Goal: Check status: Check status

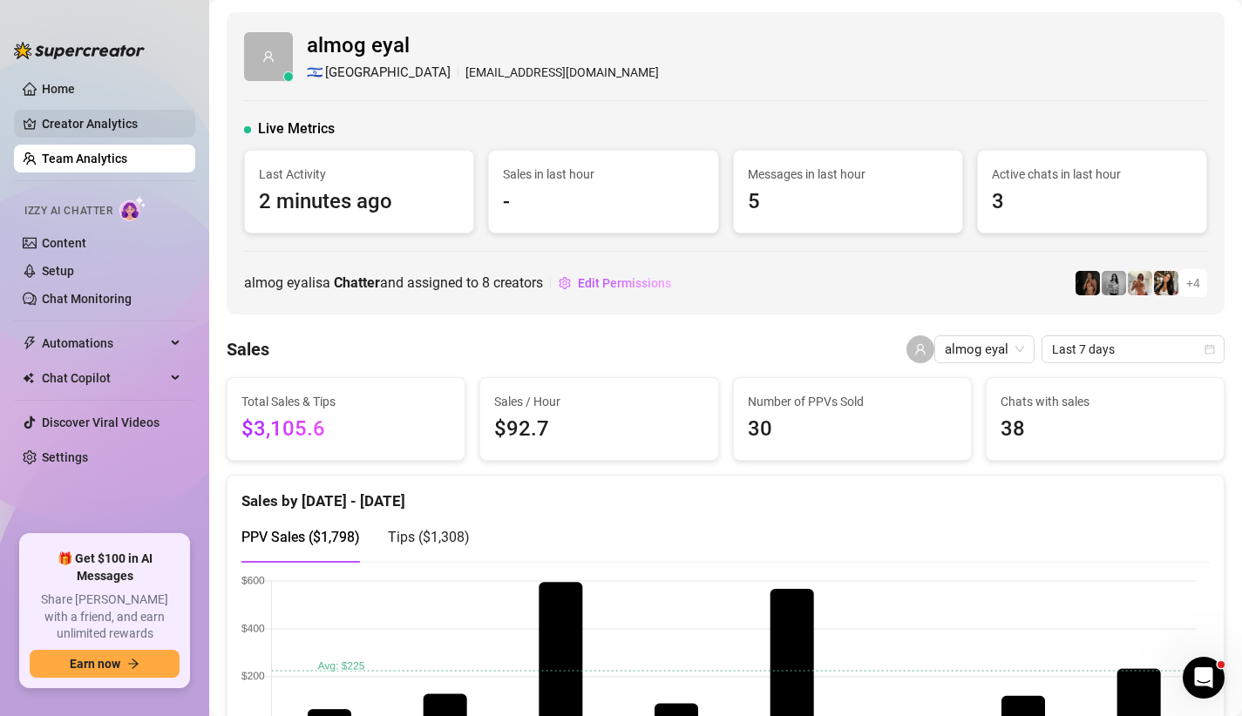
click at [103, 123] on link "Creator Analytics" at bounding box center [111, 124] width 139 height 28
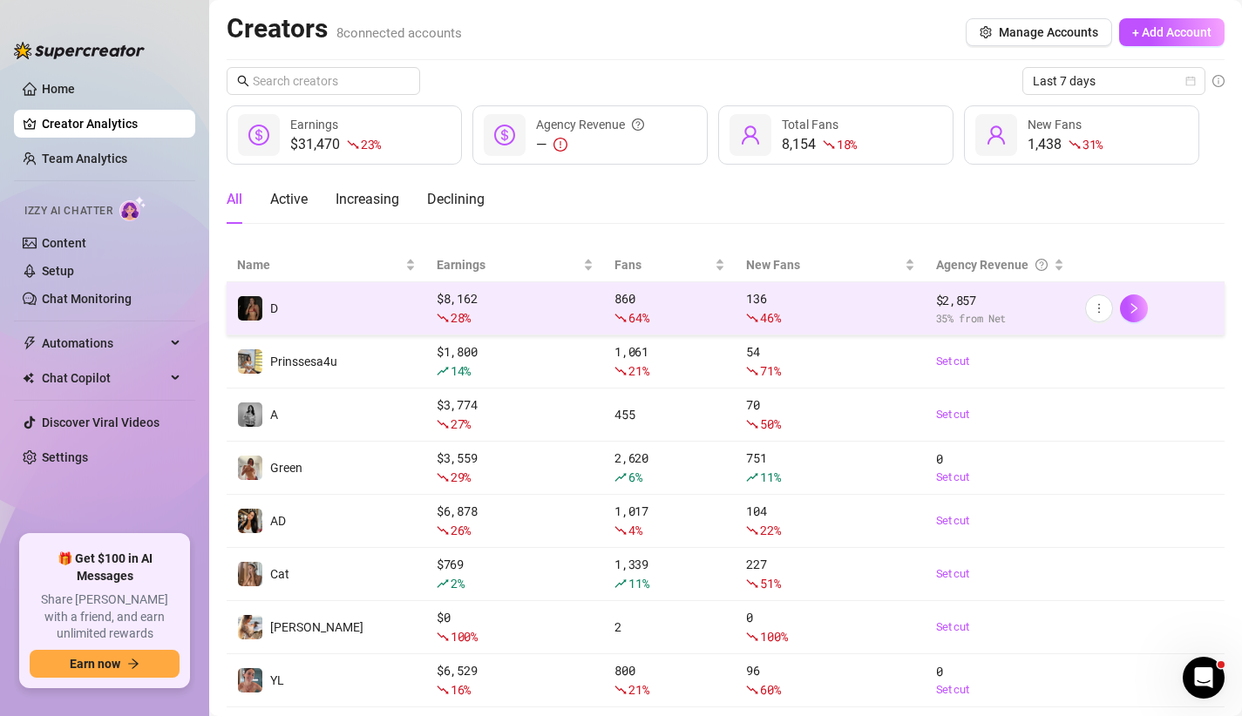
click at [458, 324] on span "28 %" at bounding box center [460, 317] width 20 height 17
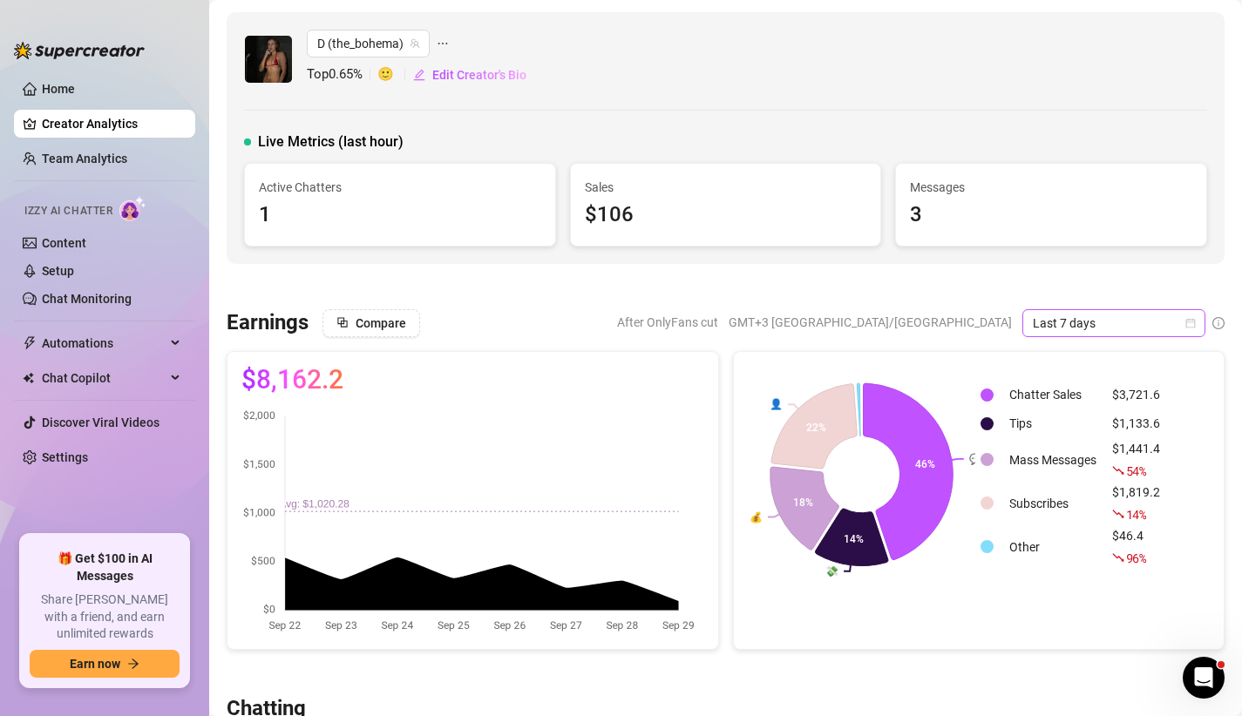
click at [1032, 318] on span "Last 7 days" at bounding box center [1113, 323] width 162 height 26
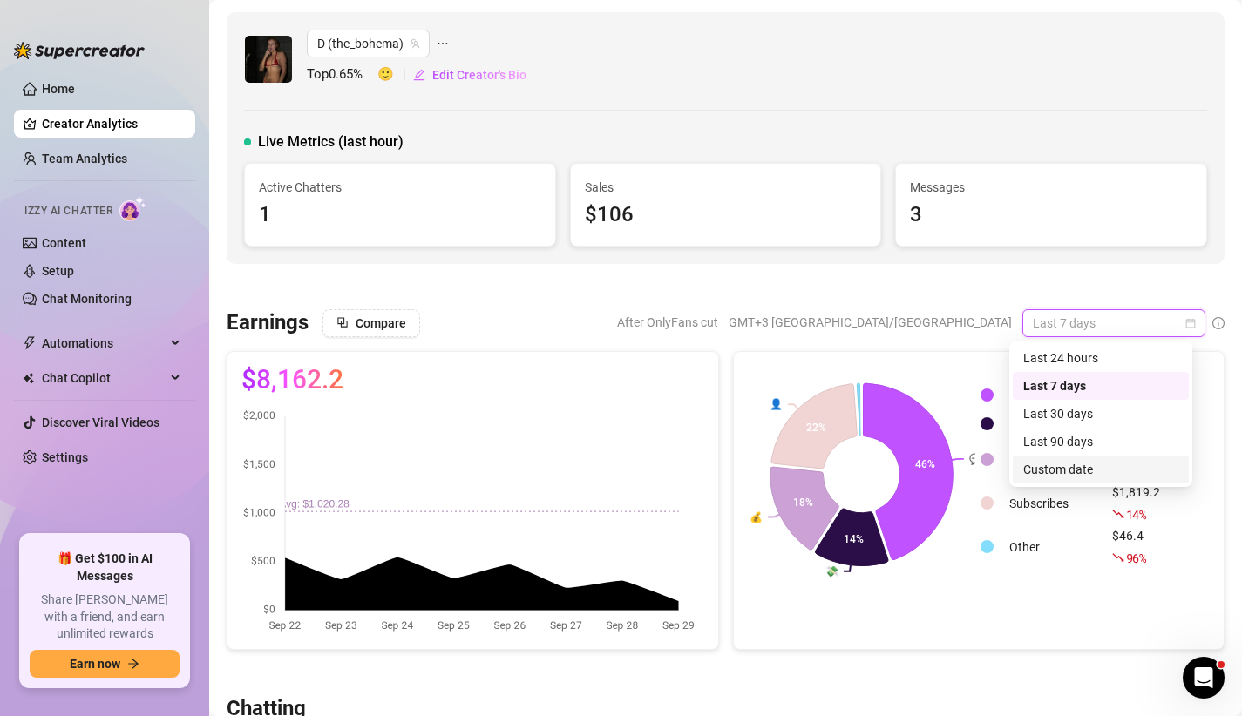
click at [1059, 462] on div "Custom date" at bounding box center [1100, 469] width 155 height 19
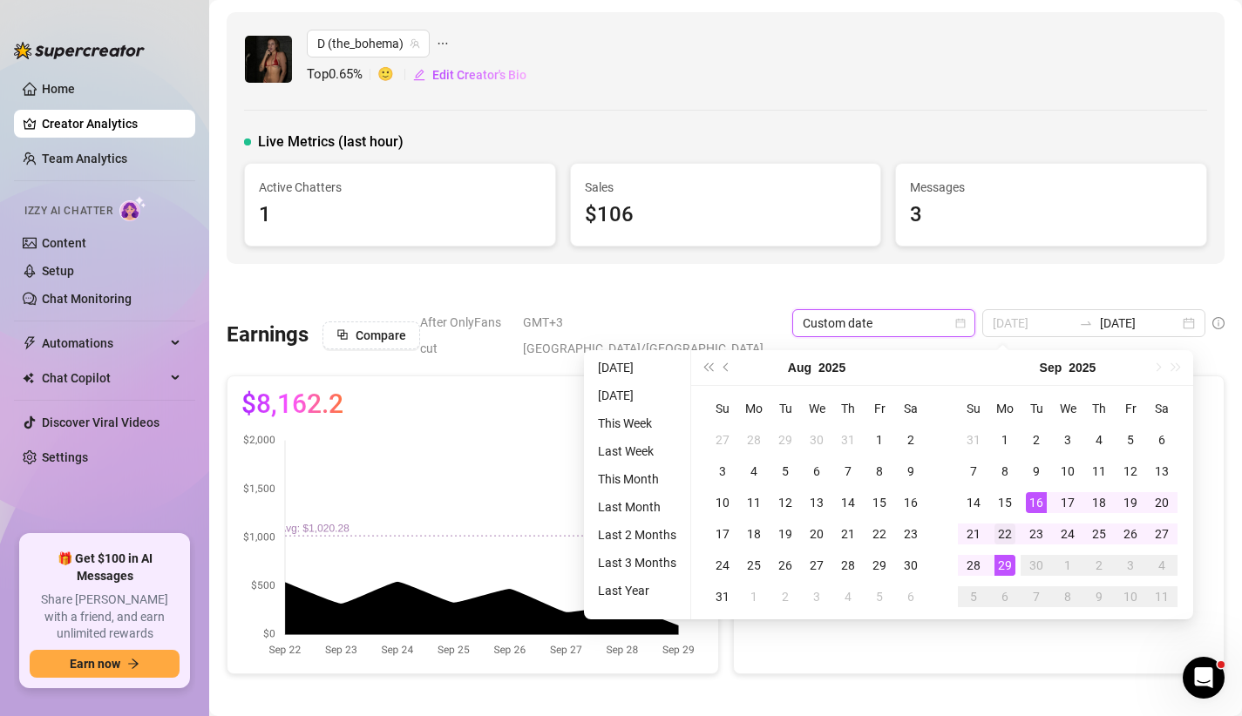
type input "[DATE]"
click at [1009, 531] on div "22" at bounding box center [1004, 534] width 21 height 21
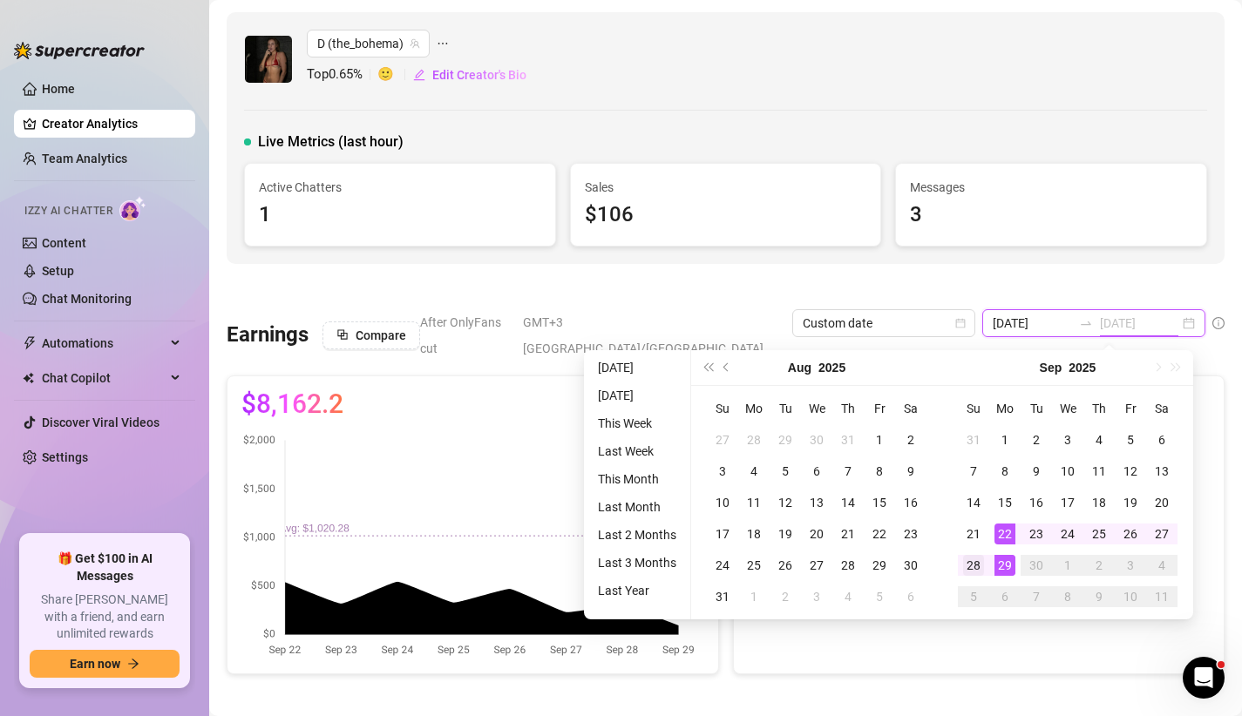
type input "[DATE]"
click at [969, 561] on div "28" at bounding box center [973, 565] width 21 height 21
type input "[DATE]"
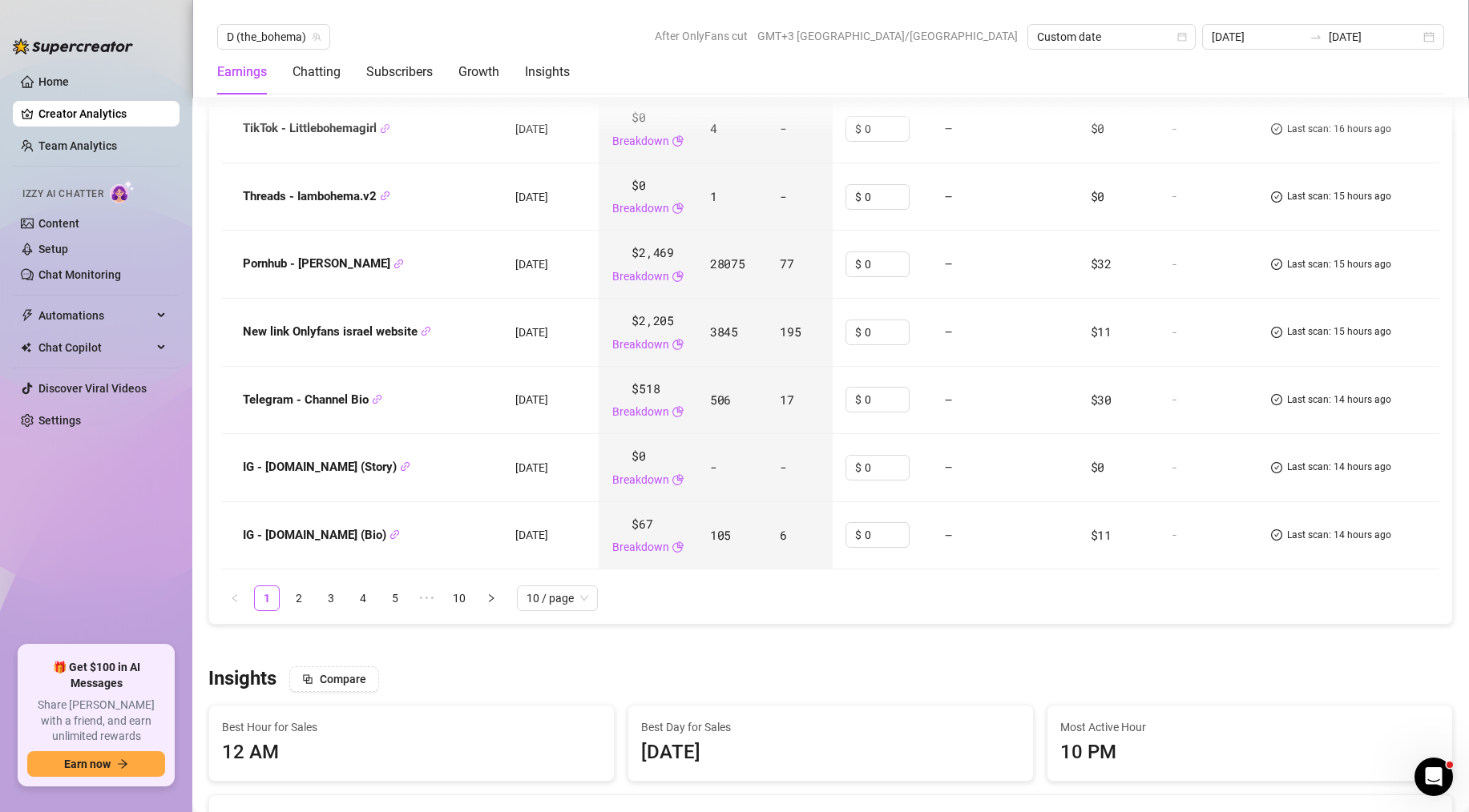
scroll to position [2362, 0]
click at [298, 596] on link "2" at bounding box center [299, 597] width 24 height 24
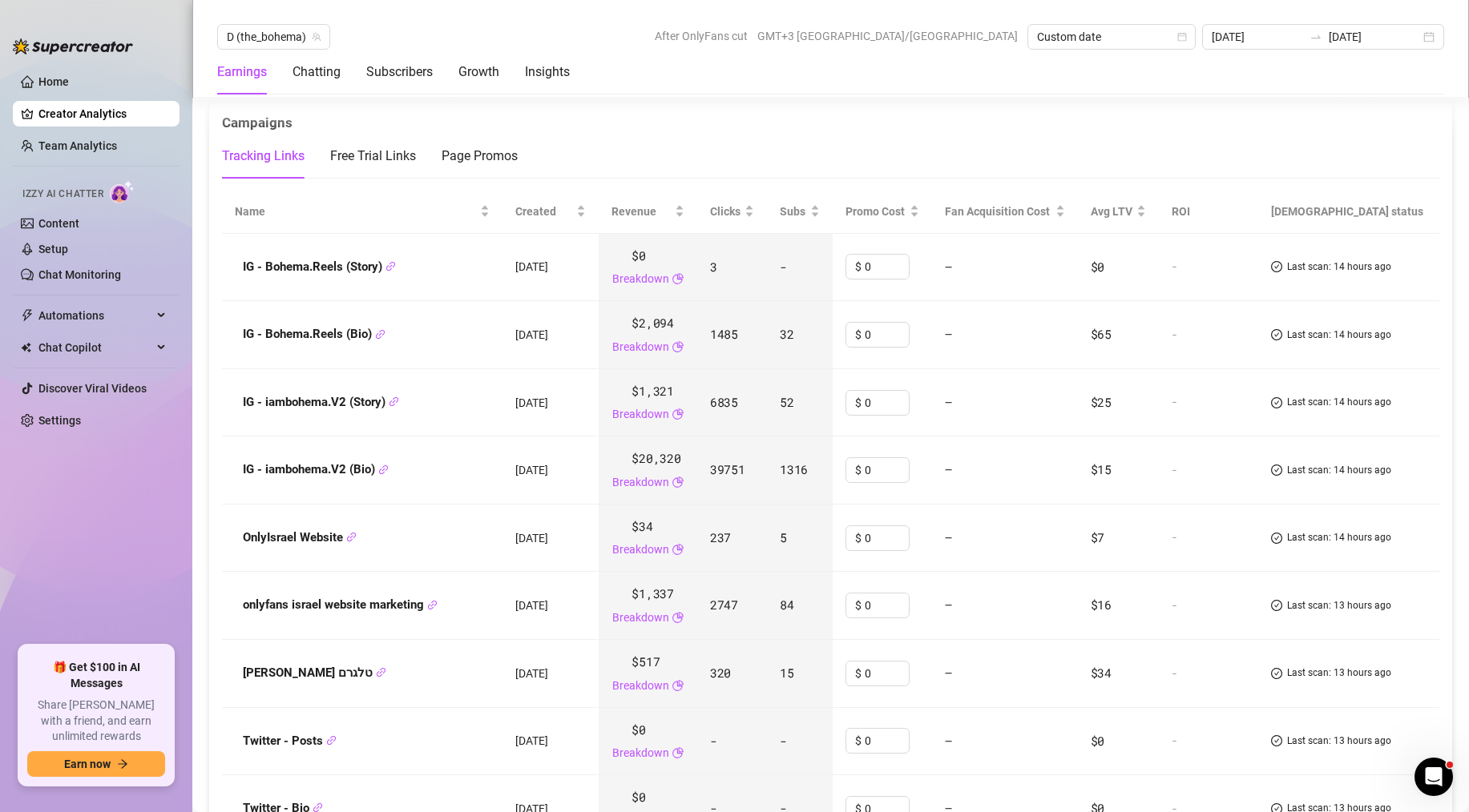
scroll to position [2052, 0]
